Goal: Navigation & Orientation: Find specific page/section

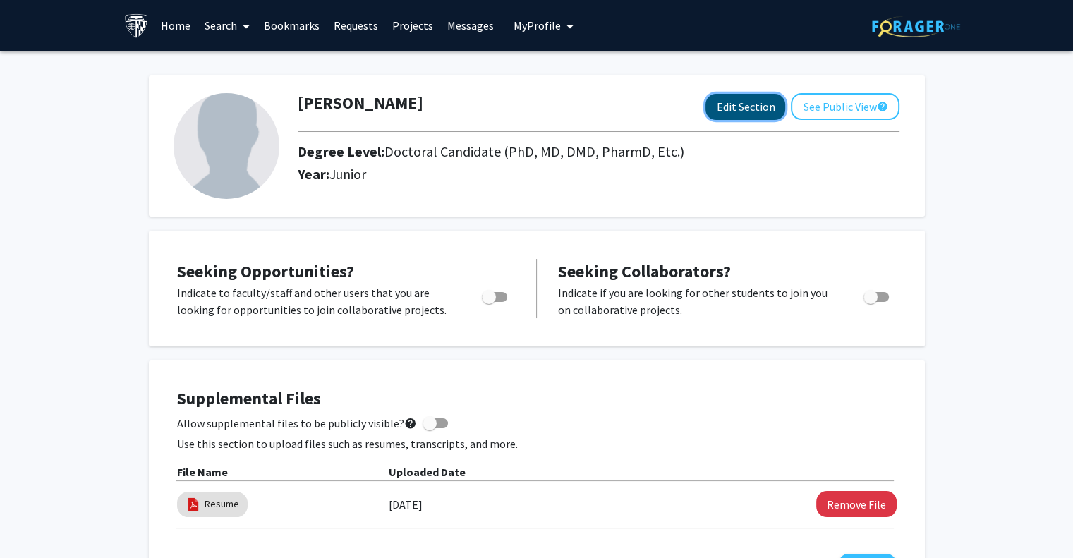
click at [759, 106] on button "Edit Section" at bounding box center [745, 107] width 80 height 26
select select
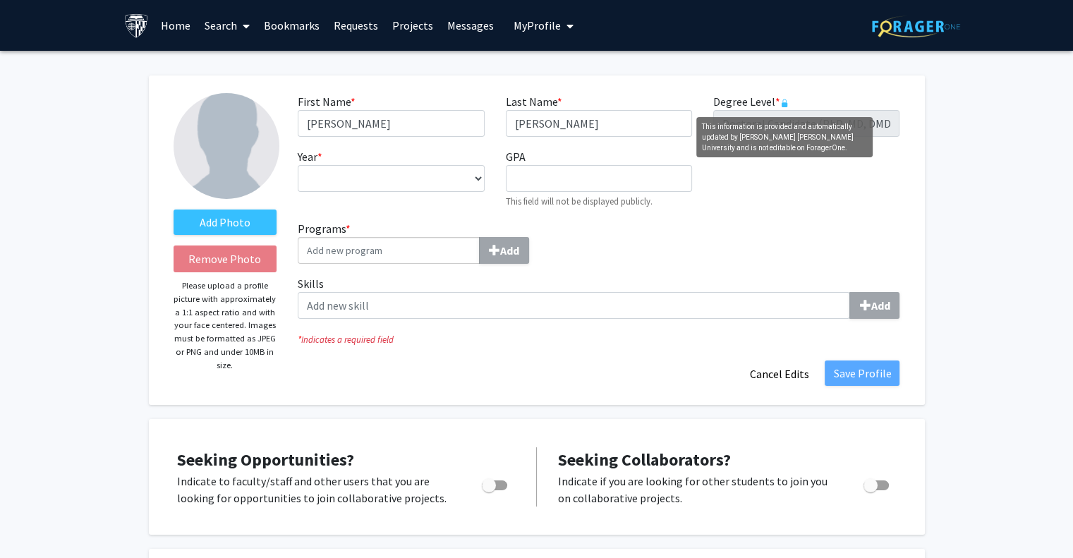
click at [784, 102] on icon "This information is provided and automatically updated by Johns Hopkins Univers…" at bounding box center [784, 103] width 8 height 8
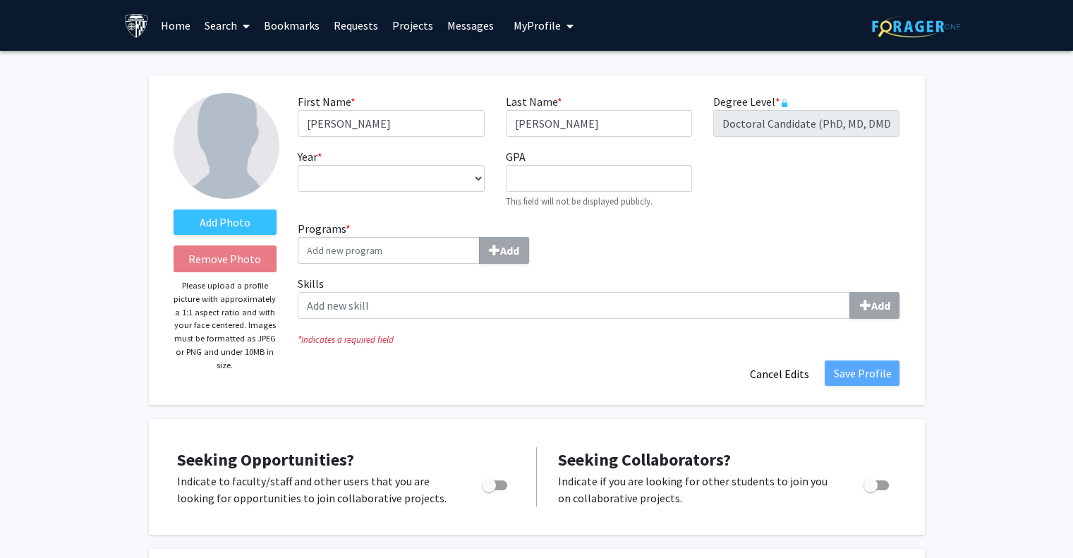
click at [880, 183] on div "First Name * required [PERSON_NAME] Last Name * required [PERSON_NAME] Degree L…" at bounding box center [598, 156] width 623 height 127
click at [360, 191] on select "--- First Year Second Year Third Year Fourth Year Fifth Year Sixth Year Seventh…" at bounding box center [391, 178] width 186 height 27
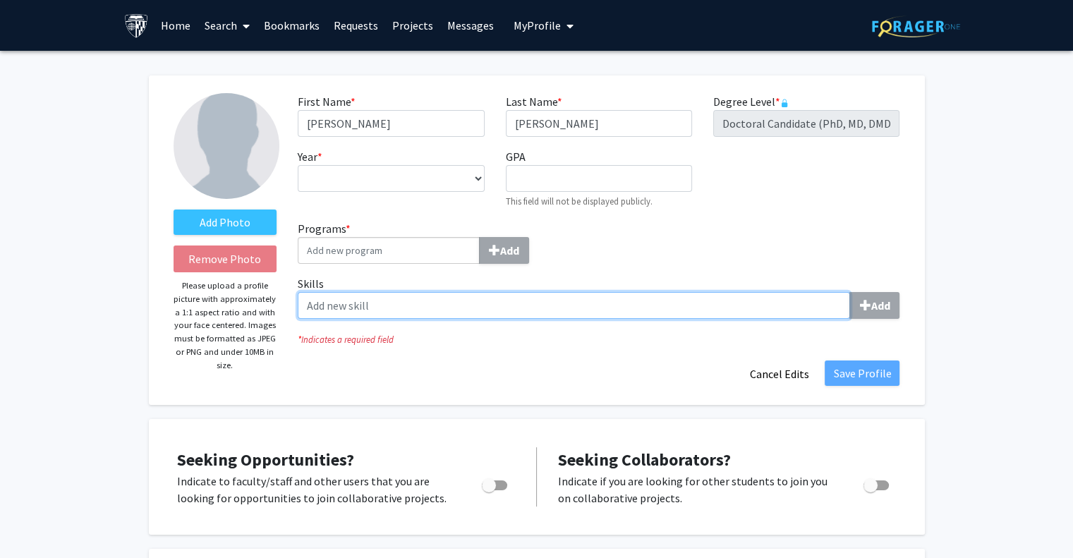
click at [725, 315] on input "Skills Add" at bounding box center [574, 305] width 552 height 27
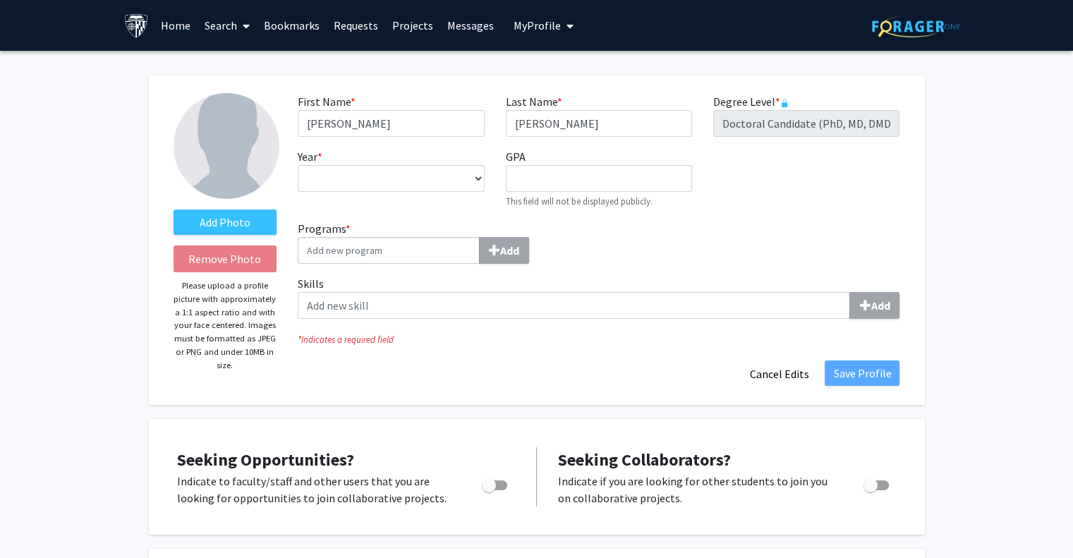
click at [343, 263] on input "Programs * Add" at bounding box center [389, 250] width 182 height 27
click at [516, 267] on div "Programs * Add" at bounding box center [443, 247] width 312 height 55
click at [404, 261] on input "Programs * Add" at bounding box center [389, 250] width 182 height 27
click at [561, 30] on span "My profile dropdown to access profile and logout" at bounding box center [567, 25] width 13 height 49
click at [248, 28] on icon at bounding box center [246, 25] width 7 height 11
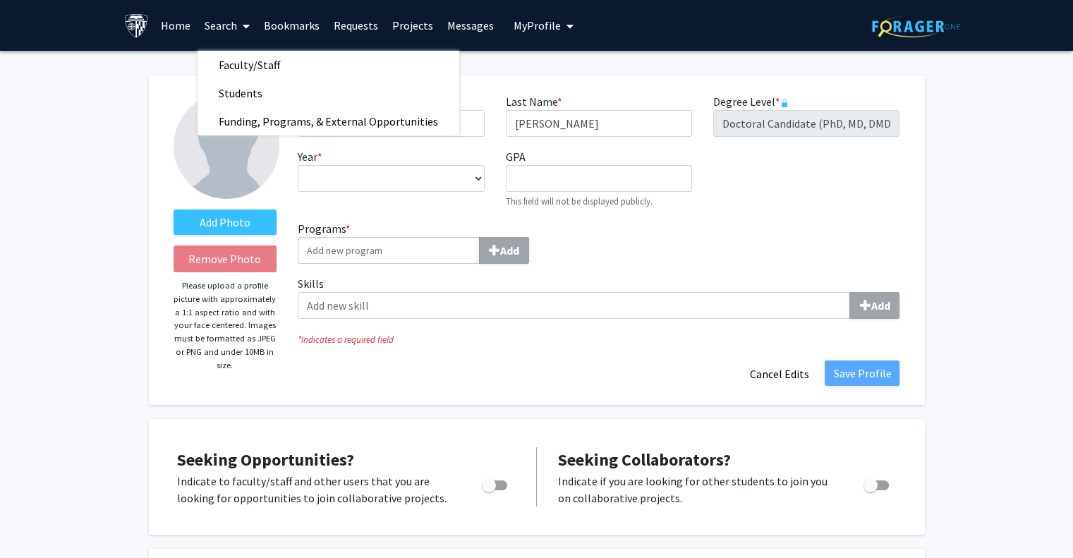
click at [171, 36] on link "Home" at bounding box center [176, 25] width 44 height 49
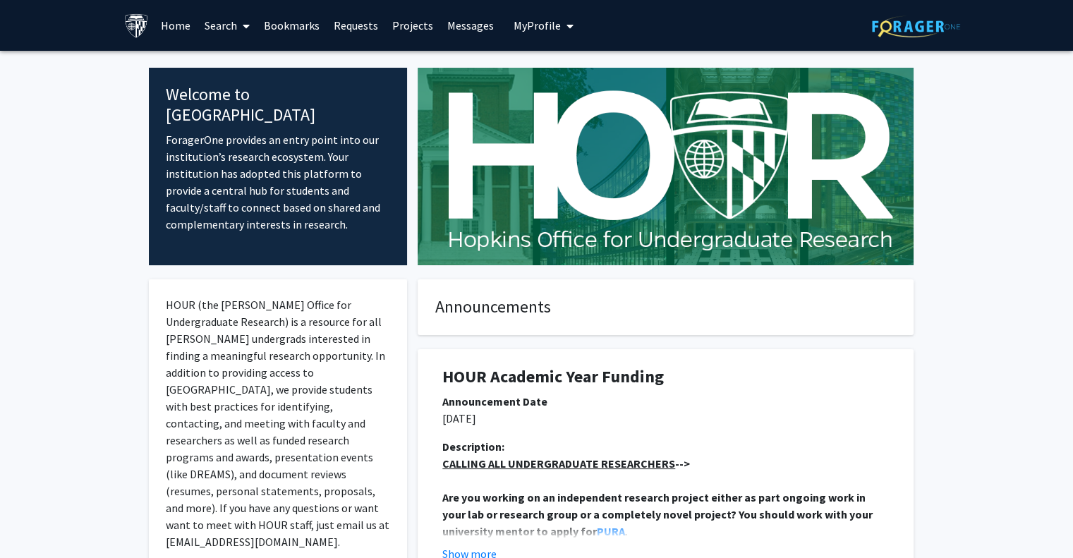
click at [228, 32] on link "Search" at bounding box center [227, 25] width 59 height 49
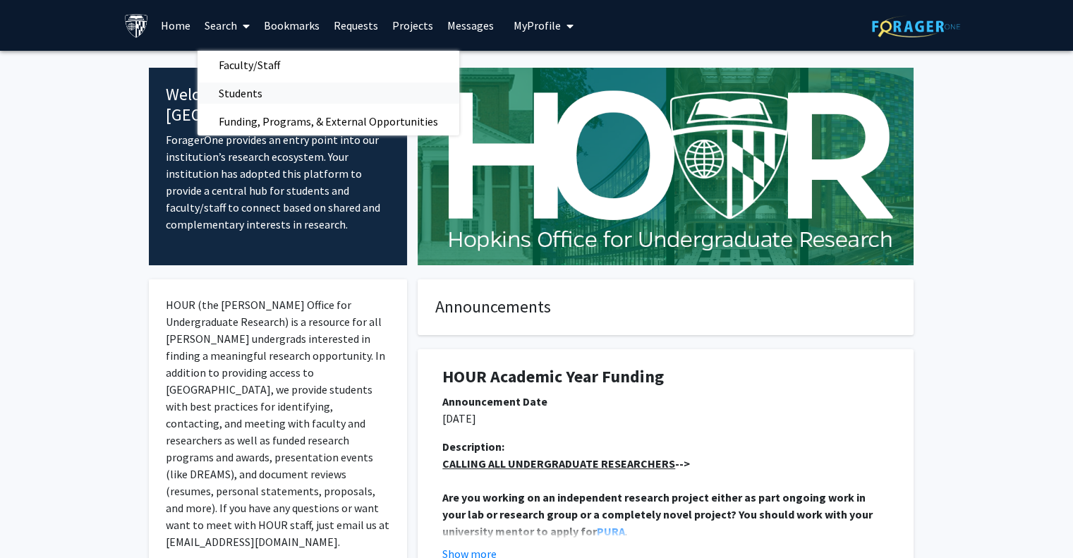
click at [237, 87] on span "Students" at bounding box center [241, 93] width 86 height 28
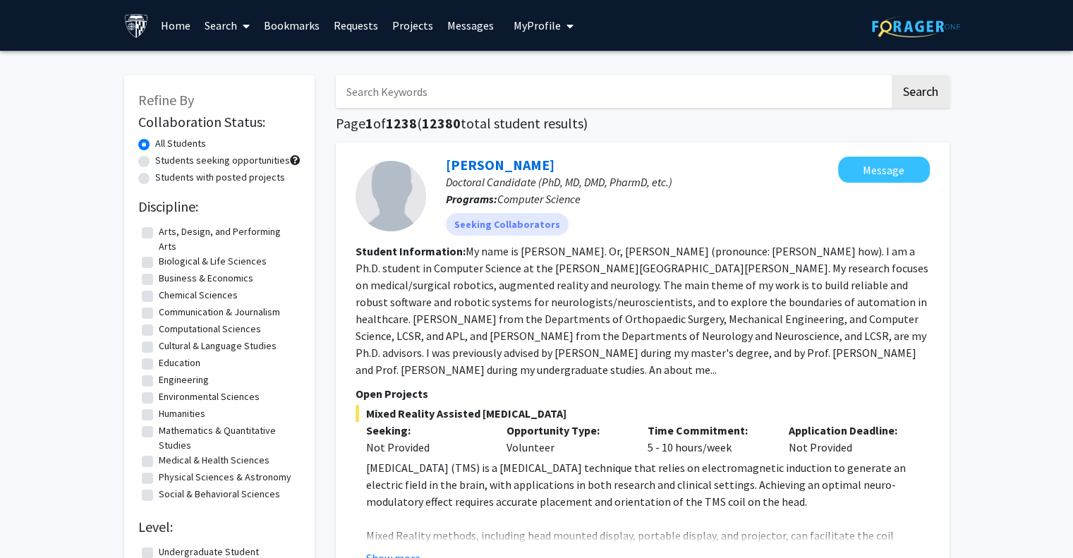
click at [229, 26] on link "Search" at bounding box center [227, 25] width 59 height 49
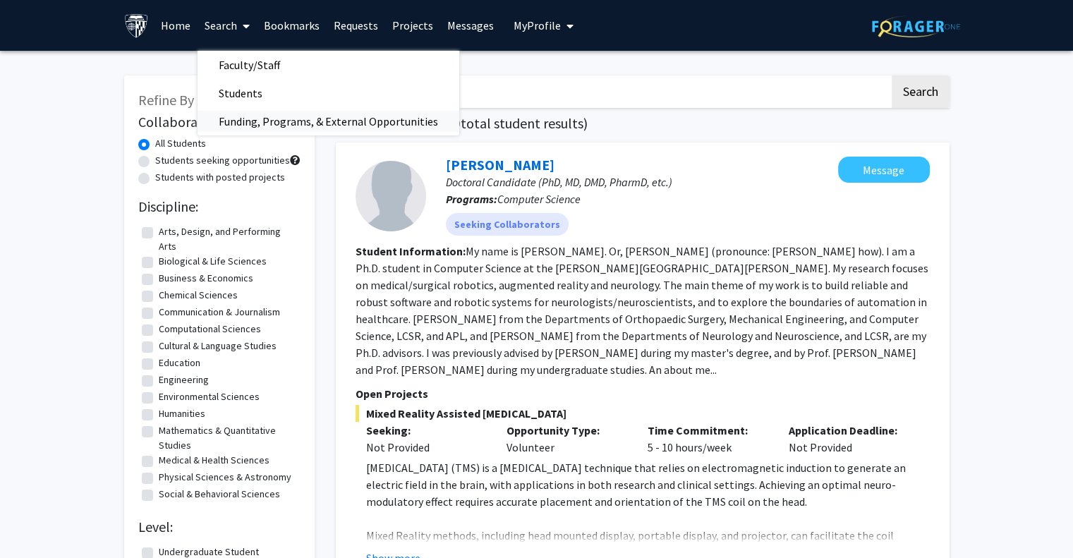
click at [260, 123] on span "Funding, Programs, & External Opportunities" at bounding box center [329, 121] width 262 height 28
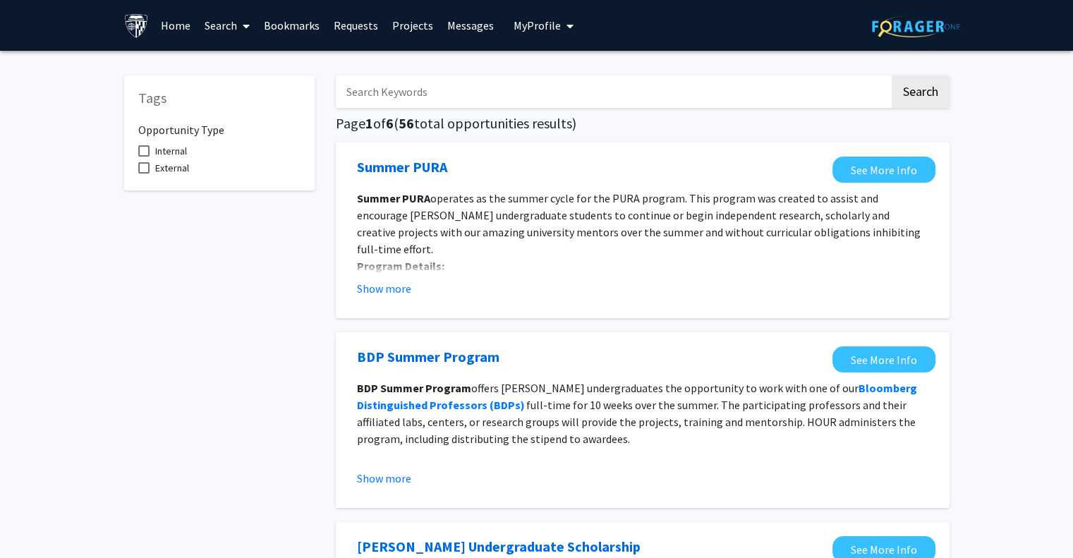
click at [400, 20] on link "Projects" at bounding box center [412, 25] width 55 height 49
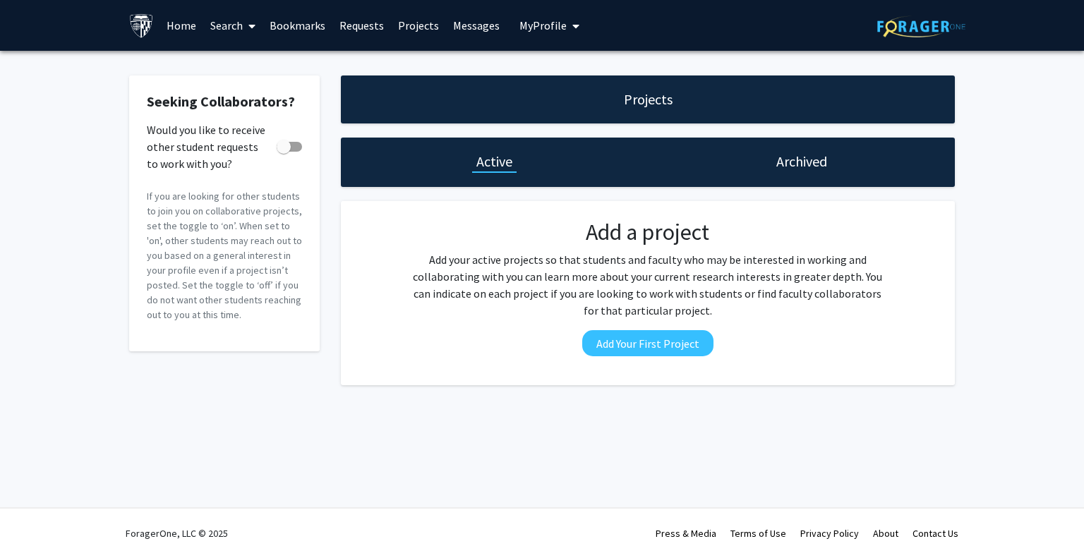
click at [549, 21] on span "My Profile" at bounding box center [542, 25] width 47 height 14
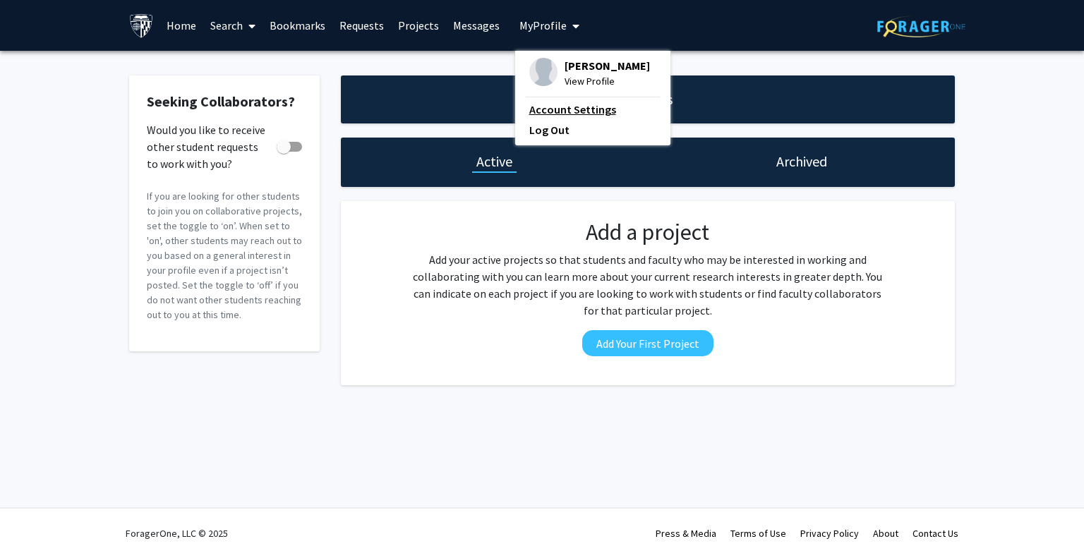
click at [559, 118] on link "Account Settings" at bounding box center [592, 109] width 127 height 17
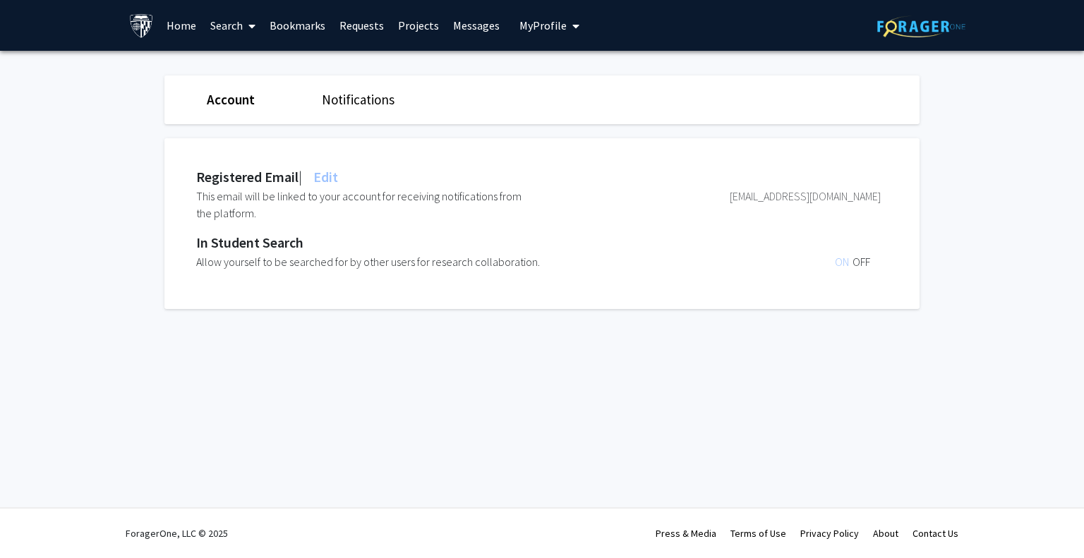
click at [356, 91] on link "Notifications" at bounding box center [358, 99] width 73 height 17
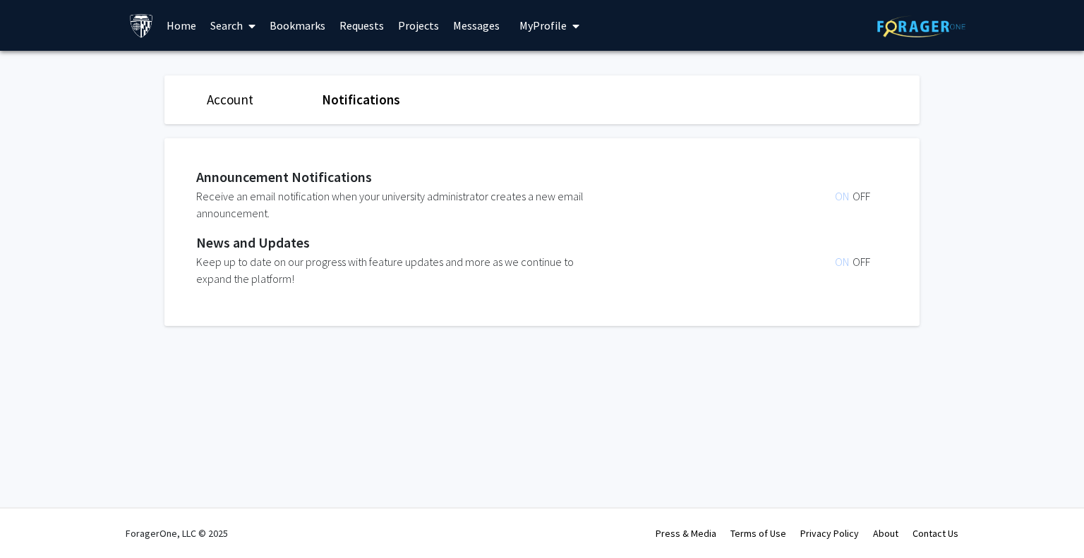
click at [295, 32] on link "Bookmarks" at bounding box center [297, 25] width 70 height 49
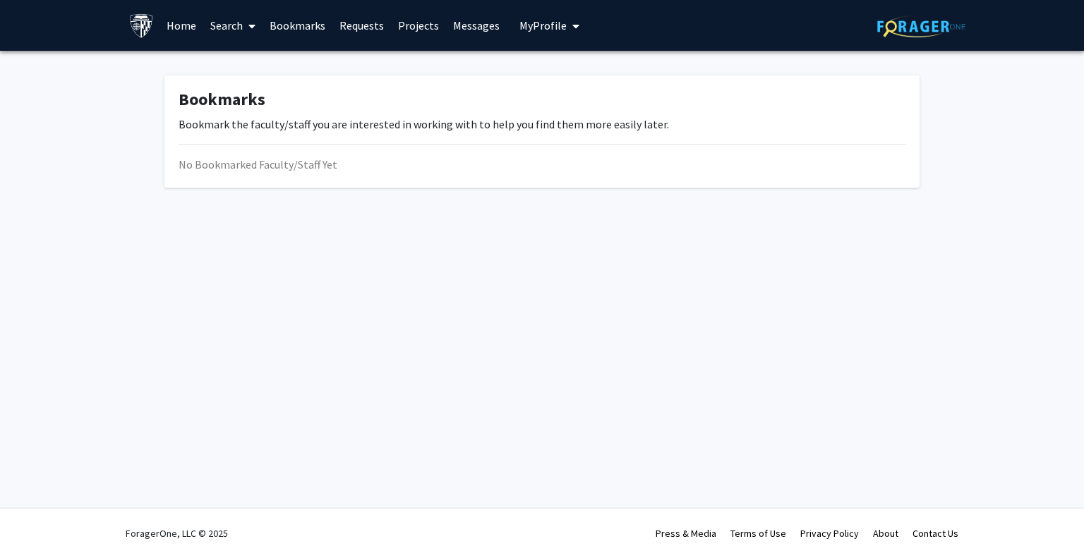
click at [243, 32] on span at bounding box center [249, 25] width 13 height 49
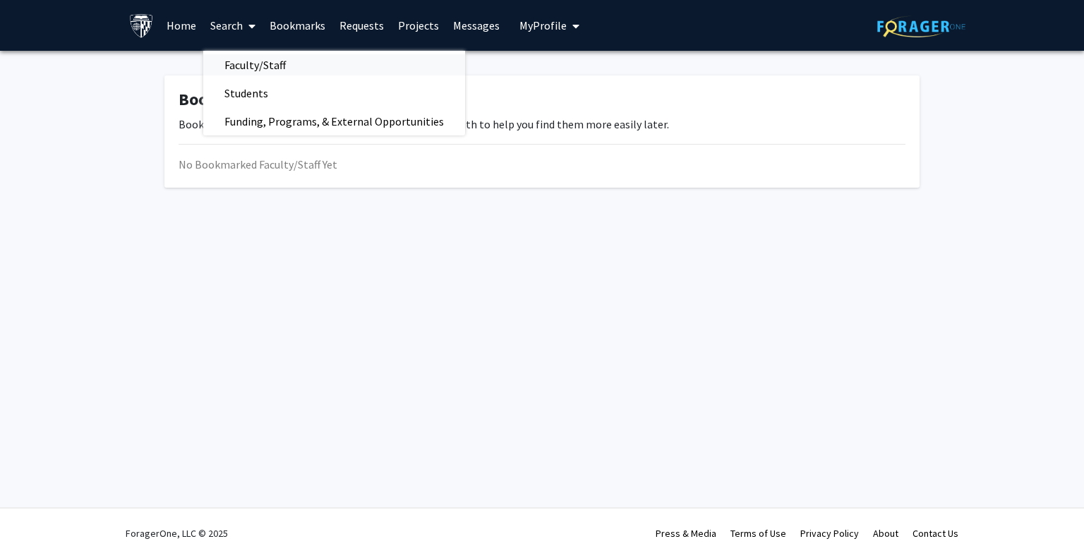
click at [248, 76] on span "Faculty/Staff" at bounding box center [255, 65] width 104 height 28
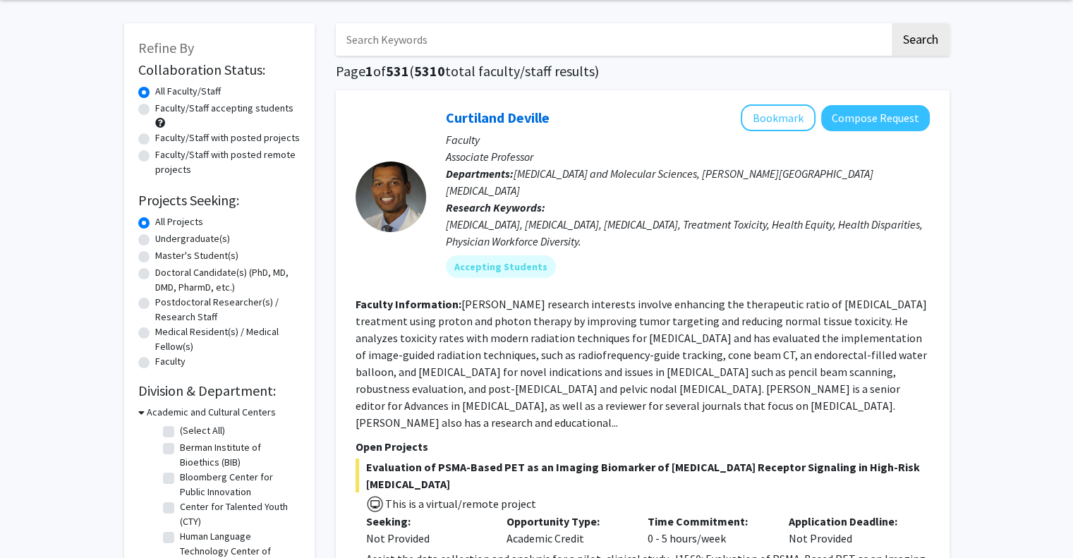
scroll to position [55, 0]
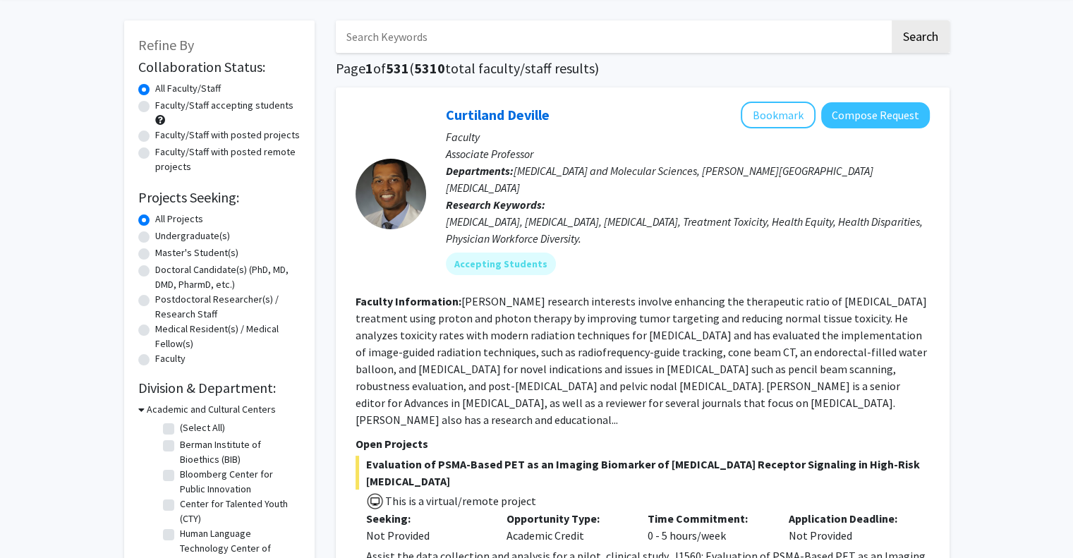
click at [155, 257] on label "Master's Student(s)" at bounding box center [196, 252] width 83 height 15
click at [155, 255] on input "Master's Student(s)" at bounding box center [159, 249] width 9 height 9
radio input "true"
